Goal: Obtain resource: Obtain resource

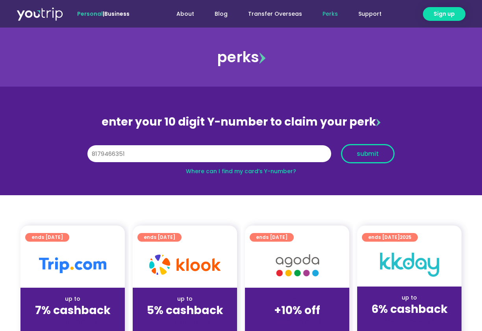
type input "8179466351"
click at [378, 158] on button "submit" at bounding box center [368, 153] width 54 height 19
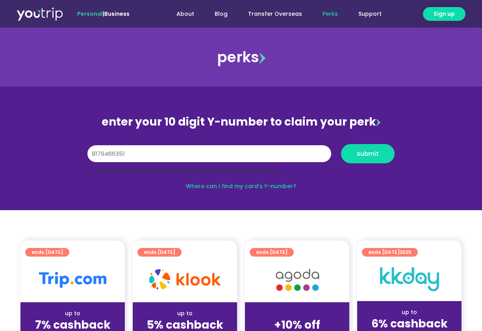
scroll to position [44, 0]
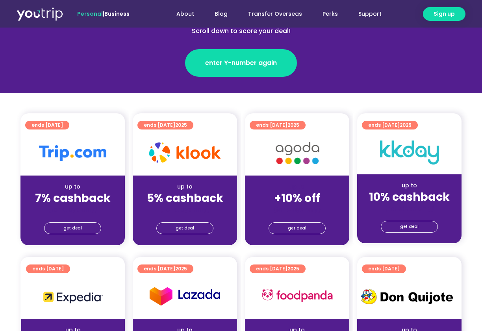
scroll to position [123, 0]
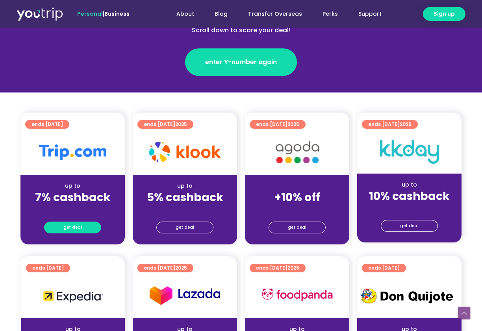
click at [89, 228] on link "get deal" at bounding box center [72, 228] width 57 height 12
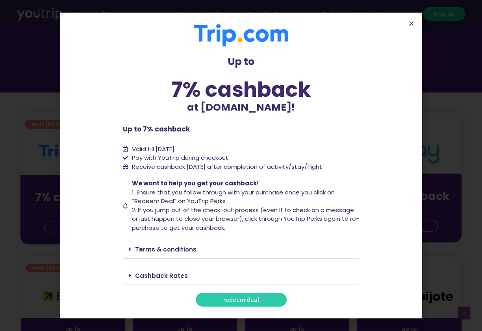
click at [204, 297] on link "redeem deal" at bounding box center [241, 300] width 91 height 14
